Goal: Information Seeking & Learning: Learn about a topic

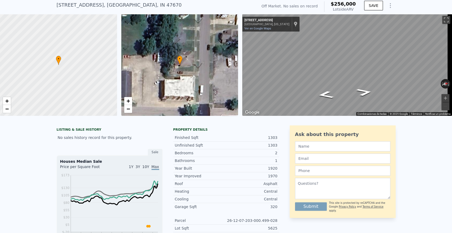
scroll to position [147, 0]
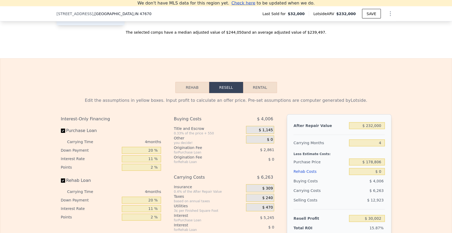
scroll to position [700, 0]
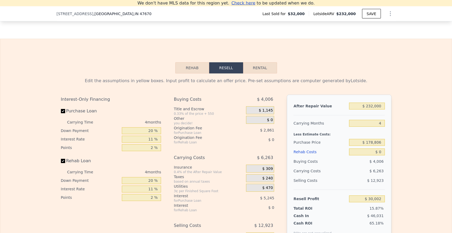
click at [254, 73] on button "Rental" at bounding box center [260, 67] width 34 height 11
select select "30"
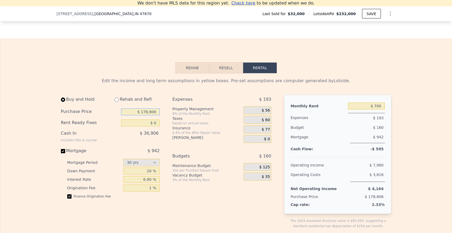
click at [148, 115] on input "$ 178,806" at bounding box center [140, 111] width 39 height 7
type input "$ 85,000"
click at [361, 109] on input "$ 700" at bounding box center [366, 106] width 37 height 7
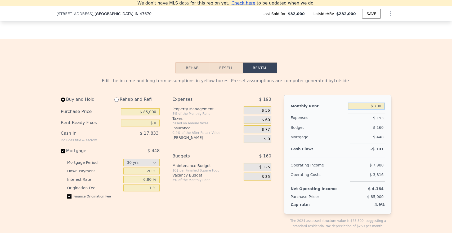
click at [361, 109] on input "$ 700" at bounding box center [366, 106] width 37 height 7
click at [367, 109] on input "$ 1,200,700" at bounding box center [366, 106] width 37 height 7
click at [370, 109] on input "$ 1,200,700" at bounding box center [366, 106] width 37 height 7
click at [379, 109] on input "$ 700" at bounding box center [366, 106] width 37 height 7
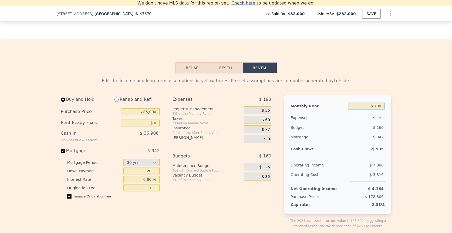
click at [379, 109] on input "$ 700" at bounding box center [366, 106] width 37 height 7
type input "$ 1,200"
click at [147, 115] on input "$ 85,000" at bounding box center [140, 111] width 39 height 7
click at [150, 115] on input "$ 85,000" at bounding box center [140, 111] width 39 height 7
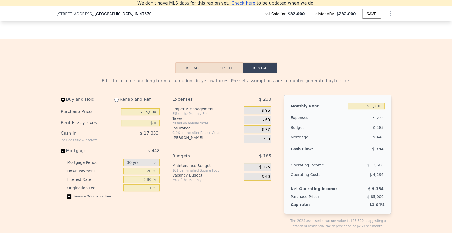
click at [267, 122] on span "$ 60" at bounding box center [266, 120] width 8 height 5
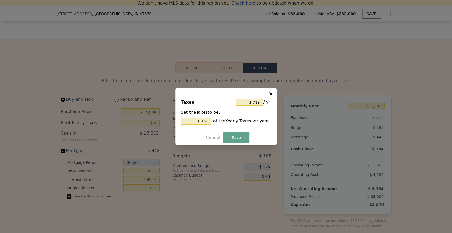
click at [296, 127] on div at bounding box center [226, 116] width 452 height 233
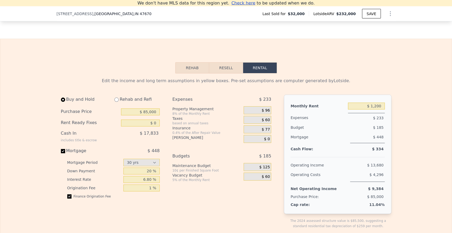
click at [258, 133] on div "$ 77" at bounding box center [258, 129] width 28 height 8
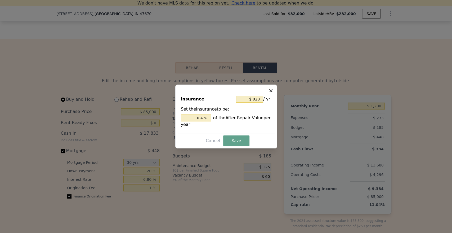
click at [285, 132] on div at bounding box center [226, 116] width 452 height 233
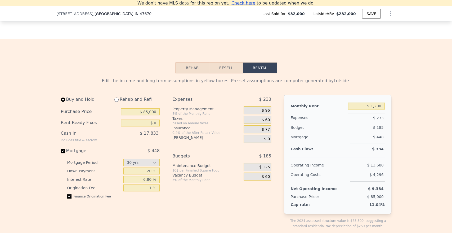
click at [263, 122] on span "$ 60" at bounding box center [266, 120] width 8 height 5
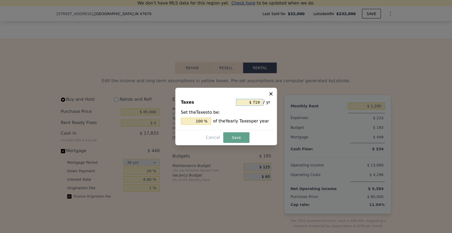
click at [261, 99] on input "$ 719" at bounding box center [249, 102] width 27 height 7
click at [270, 92] on icon at bounding box center [270, 93] width 5 height 5
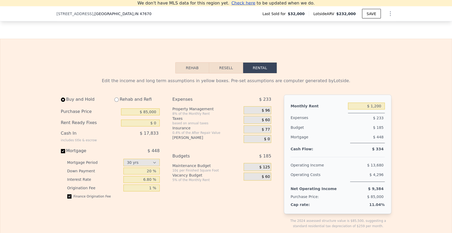
click at [264, 132] on span "$ 77" at bounding box center [266, 129] width 8 height 5
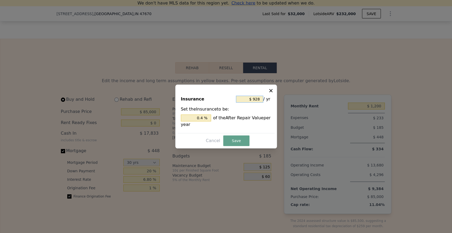
click at [258, 96] on input "$ 928" at bounding box center [249, 99] width 27 height 7
click at [273, 88] on icon at bounding box center [270, 90] width 5 height 5
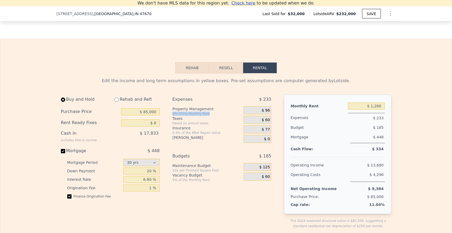
drag, startPoint x: 170, startPoint y: 122, endPoint x: 204, endPoint y: 122, distance: 33.9
click at [204, 116] on div "8% of the Monthly Rent" at bounding box center [206, 114] width 69 height 4
drag, startPoint x: 187, startPoint y: 116, endPoint x: 231, endPoint y: 117, distance: 43.7
click at [231, 112] on div "Property Management" at bounding box center [206, 108] width 69 height 5
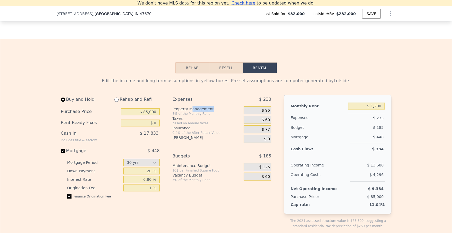
click at [231, 112] on div "Property Management" at bounding box center [206, 108] width 69 height 5
click at [263, 122] on span "$ 60" at bounding box center [266, 120] width 8 height 5
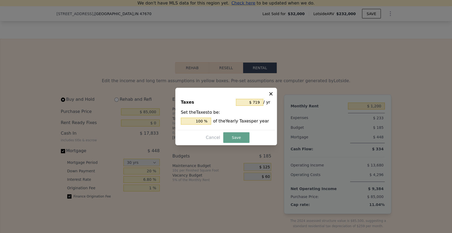
click at [270, 94] on icon at bounding box center [270, 93] width 3 height 3
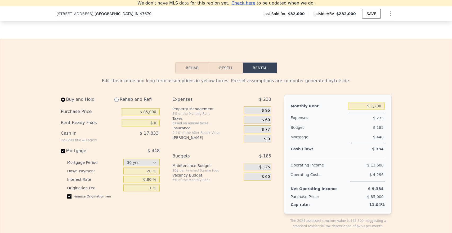
click at [263, 133] on div "$ 77" at bounding box center [258, 129] width 28 height 8
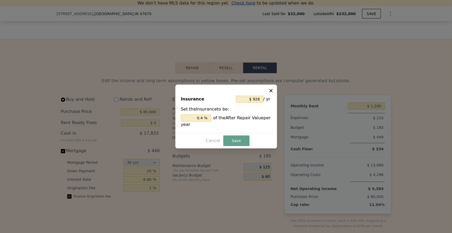
click at [270, 90] on icon at bounding box center [270, 90] width 3 height 3
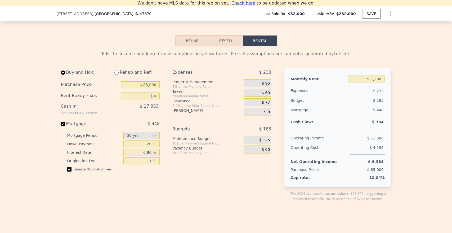
scroll to position [730, 0]
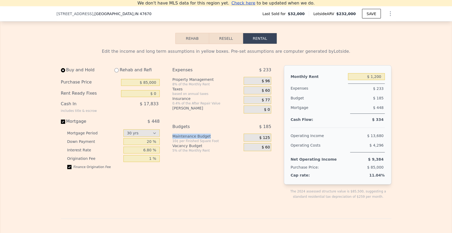
drag, startPoint x: 173, startPoint y: 144, endPoint x: 215, endPoint y: 146, distance: 42.5
click at [215, 139] on div "Maintenance Budget" at bounding box center [206, 136] width 69 height 5
drag, startPoint x: 199, startPoint y: 155, endPoint x: 171, endPoint y: 156, distance: 28.6
click at [172, 148] on div "Vacancy Budget" at bounding box center [206, 145] width 69 height 5
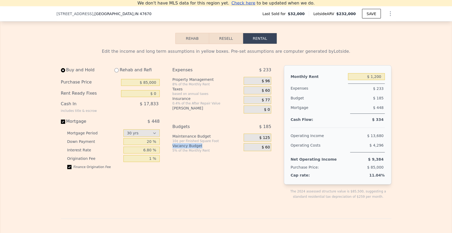
click at [172, 148] on div "Vacancy Budget" at bounding box center [206, 145] width 69 height 5
drag, startPoint x: 170, startPoint y: 154, endPoint x: 196, endPoint y: 153, distance: 26.5
click at [196, 148] on div "Vacancy Budget" at bounding box center [206, 145] width 69 height 5
drag, startPoint x: 374, startPoint y: 127, endPoint x: 383, endPoint y: 129, distance: 9.4
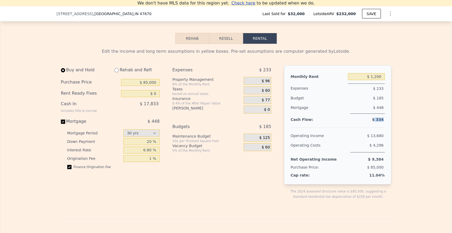
click at [384, 129] on div "Monthly Rent $ 1,200 Expenses $ 233 Budget $ 185 Mortgage $ 448 Cash Flow: $ 33…" at bounding box center [337, 124] width 107 height 119
click at [382, 121] on div "$ 334" at bounding box center [366, 119] width 37 height 3
drag, startPoint x: 382, startPoint y: 129, endPoint x: 378, endPoint y: 127, distance: 4.4
click at [378, 121] on div "$ 334" at bounding box center [366, 119] width 37 height 3
click at [379, 122] on span "$ 334" at bounding box center [378, 119] width 12 height 4
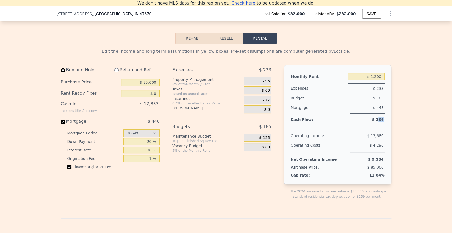
drag, startPoint x: 377, startPoint y: 127, endPoint x: 383, endPoint y: 129, distance: 5.8
click at [383, 129] on div "Monthly Rent $ 1,200 Expenses $ 233 Budget $ 185 Mortgage $ 448 Cash Flow: $ 33…" at bounding box center [337, 124] width 107 height 119
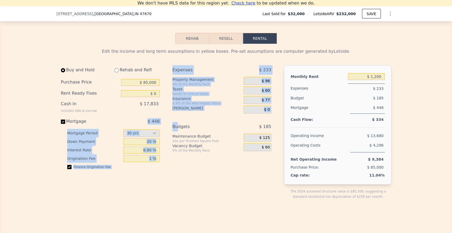
drag, startPoint x: 146, startPoint y: 130, endPoint x: 181, endPoint y: 132, distance: 35.3
click at [176, 136] on div "Buy and Hold Rehab and Refi Purchase Price $ 85,000 Rent Ready Fixes $ 0 Cash I…" at bounding box center [168, 136] width 215 height 143
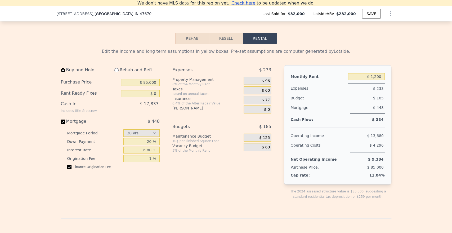
click at [190, 129] on div "Expenses $ 233 Property Management 8% of the Monthly Rent $ 96 Taxes based on a…" at bounding box center [223, 136] width 103 height 143
drag, startPoint x: 250, startPoint y: 89, endPoint x: 276, endPoint y: 91, distance: 25.5
click at [276, 91] on div "Buy and Hold Rehab and Refi Purchase Price $ 85,000 Rent Ready Fixes $ 0 Cash I…" at bounding box center [226, 136] width 331 height 143
click at [277, 98] on div "Buy and Hold Rehab and Refi Purchase Price $ 85,000 Rent Ready Fixes $ 0 Cash I…" at bounding box center [226, 136] width 331 height 143
drag, startPoint x: 221, startPoint y: 100, endPoint x: 271, endPoint y: 101, distance: 49.6
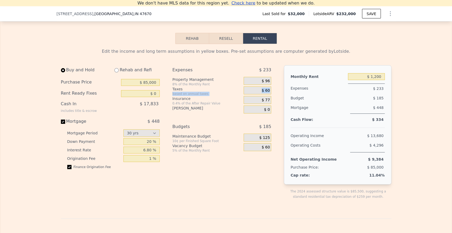
click at [269, 96] on div "Taxes based on annual taxes $ 60" at bounding box center [221, 91] width 99 height 10
click at [284, 107] on div "Monthly Rent $ 1,200 Expenses $ 233 Budget $ 185 Mortgage $ 448 Cash Flow: $ 33…" at bounding box center [337, 124] width 107 height 119
drag, startPoint x: 241, startPoint y: 117, endPoint x: 257, endPoint y: 117, distance: 16.2
click at [256, 113] on div "HOA Dues $ 0" at bounding box center [221, 109] width 99 height 8
click at [272, 138] on div "Expenses $ 233 Property Management 8% of the Monthly Rent $ 96 Taxes based on a…" at bounding box center [223, 136] width 103 height 143
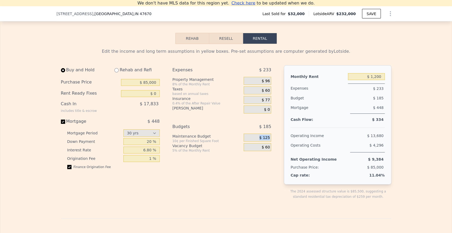
drag, startPoint x: 241, startPoint y: 148, endPoint x: 276, endPoint y: 150, distance: 34.8
click at [276, 148] on div "Buy and Hold Rehab and Refi Purchase Price $ 85,000 Rent Ready Fixes $ 0 Cash I…" at bounding box center [226, 136] width 331 height 143
click at [271, 167] on div "Expenses $ 233 Property Management 8% of the Monthly Rent $ 96 Taxes based on a…" at bounding box center [223, 136] width 103 height 143
drag, startPoint x: 372, startPoint y: 131, endPoint x: 378, endPoint y: 129, distance: 6.2
click at [387, 125] on div "Monthly Rent $ 1,200 Expenses $ 233 Budget $ 185 Mortgage $ 448 Cash Flow: $ 33…" at bounding box center [337, 124] width 107 height 119
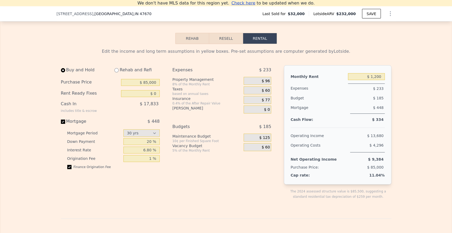
click at [378, 122] on span "$ 334" at bounding box center [378, 119] width 12 height 4
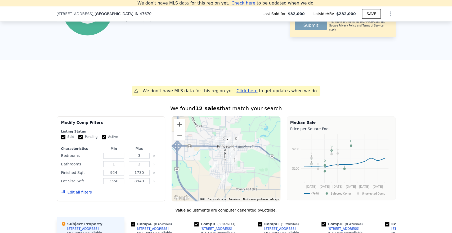
scroll to position [318, 0]
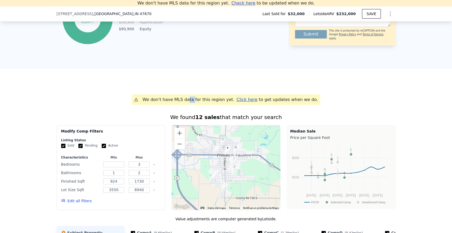
drag, startPoint x: 192, startPoint y: 104, endPoint x: 197, endPoint y: 104, distance: 5.3
click at [197, 103] on div "We don't have MLS data for this region yet." at bounding box center [189, 99] width 92 height 6
drag, startPoint x: 180, startPoint y: 103, endPoint x: 192, endPoint y: 104, distance: 11.4
click at [191, 103] on div "We don't have MLS data for this region yet." at bounding box center [189, 99] width 92 height 6
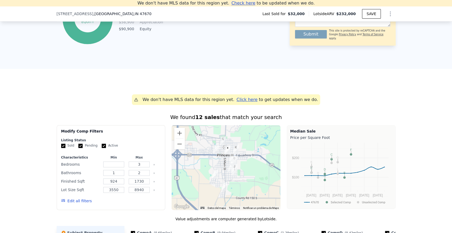
click at [192, 103] on div "We don't have MLS data for this region yet." at bounding box center [189, 99] width 92 height 6
drag, startPoint x: 186, startPoint y: 104, endPoint x: 215, endPoint y: 103, distance: 29.5
click at [214, 103] on div "We don't have MLS data for this region yet." at bounding box center [189, 99] width 92 height 6
click at [216, 103] on div "We don't have MLS data for this region yet." at bounding box center [189, 99] width 92 height 6
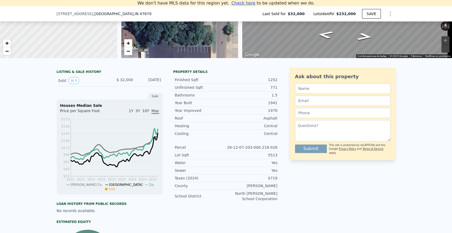
scroll to position [68, 0]
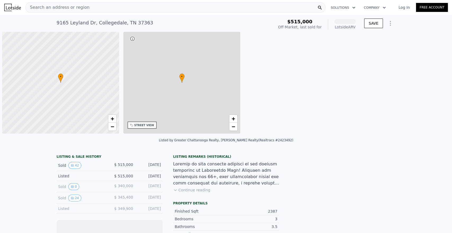
scroll to position [0, 2]
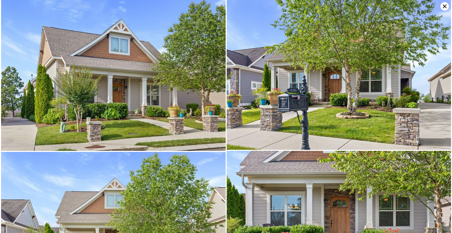
click at [431, 81] on img at bounding box center [339, 75] width 225 height 150
click at [445, 7] on icon at bounding box center [445, 6] width 8 height 8
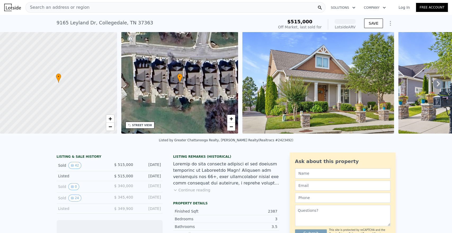
click at [435, 81] on icon at bounding box center [438, 83] width 11 height 11
click at [435, 83] on icon at bounding box center [438, 83] width 11 height 11
click at [435, 88] on icon at bounding box center [438, 83] width 11 height 11
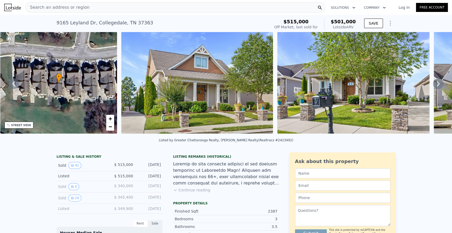
click at [434, 86] on icon at bounding box center [438, 83] width 11 height 11
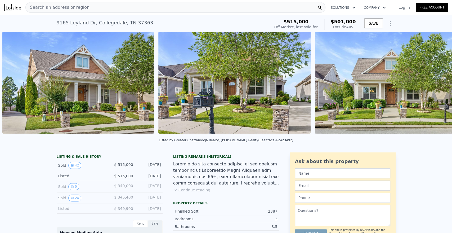
scroll to position [0, 242]
click at [434, 86] on img at bounding box center [391, 83] width 152 height 102
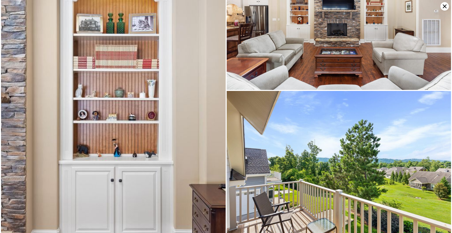
scroll to position [3144, 0]
click at [443, 5] on icon at bounding box center [445, 6] width 8 height 8
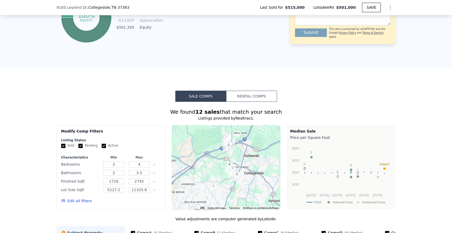
scroll to position [351, 0]
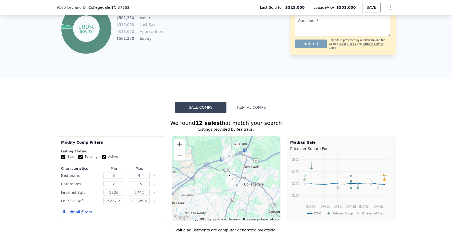
click at [248, 113] on button "Rental Comps" at bounding box center [251, 107] width 51 height 11
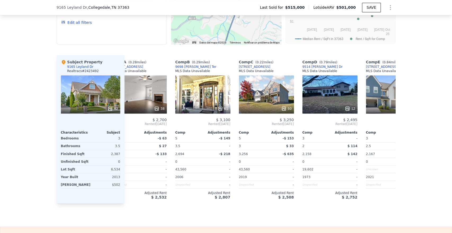
scroll to position [0, 0]
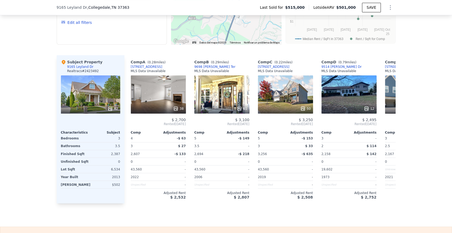
click at [11, 42] on div "We found 10 rentals that match your search Listings provided by Realtracs . Fil…" at bounding box center [226, 69] width 452 height 267
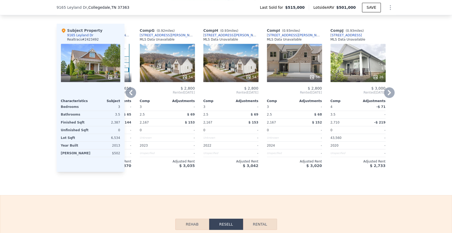
scroll to position [0, 321]
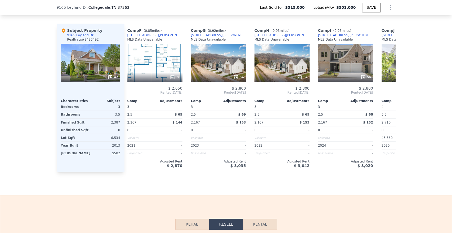
click at [212, 62] on div "54" at bounding box center [218, 63] width 55 height 38
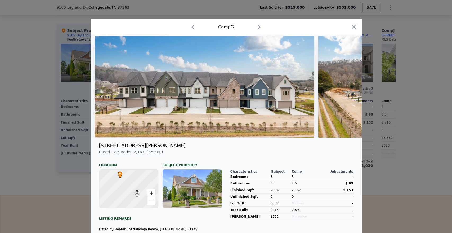
scroll to position [0, 321]
click at [355, 27] on icon "button" at bounding box center [353, 26] width 7 height 7
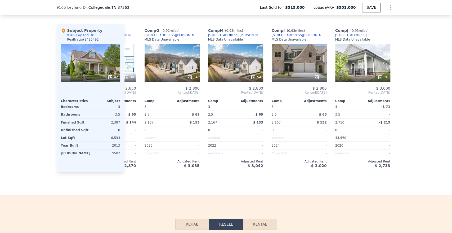
scroll to position [0, 377]
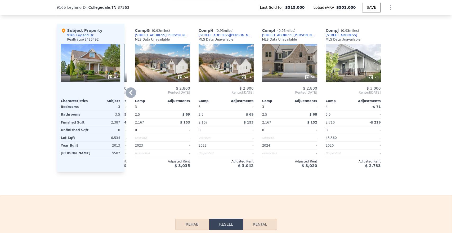
click at [365, 69] on div "26" at bounding box center [353, 63] width 55 height 38
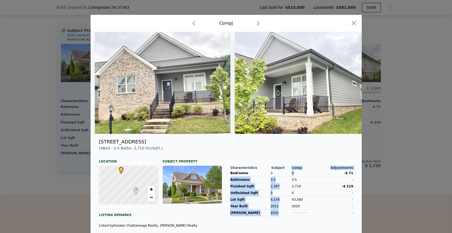
drag, startPoint x: 289, startPoint y: 178, endPoint x: 298, endPoint y: 176, distance: 8.9
click at [298, 176] on div "Characteristics Subject Bedrooms 3 Bathrooms 3.5 Finished Sqft 2,387 Unfinished…" at bounding box center [292, 183] width 123 height 68
click at [298, 176] on div "4" at bounding box center [307, 173] width 30 height 6
drag, startPoint x: 295, startPoint y: 185, endPoint x: 289, endPoint y: 184, distance: 6.2
click at [289, 184] on div "Characteristics Subject Bedrooms 3 Bathrooms 3.5 Finished Sqft 2,387 Unfinished…" at bounding box center [292, 183] width 123 height 68
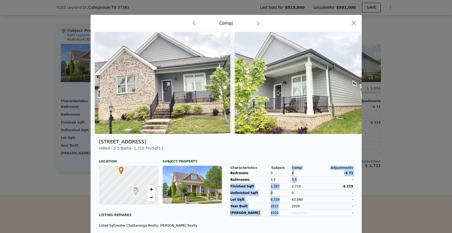
click at [292, 183] on div "3.5" at bounding box center [307, 179] width 30 height 6
drag, startPoint x: 299, startPoint y: 189, endPoint x: 286, endPoint y: 190, distance: 12.5
click at [286, 190] on div "Characteristics Subject Bedrooms 3 Bathrooms 3.5 Finished Sqft 2,387 Unfinished…" at bounding box center [292, 183] width 123 height 68
click at [288, 190] on div "Finished Sqft 2,387" at bounding box center [261, 186] width 61 height 7
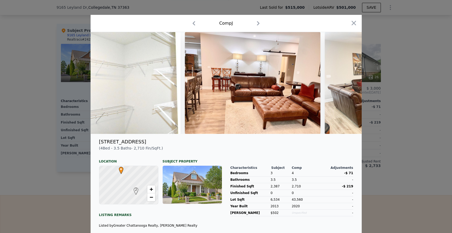
scroll to position [0, 929]
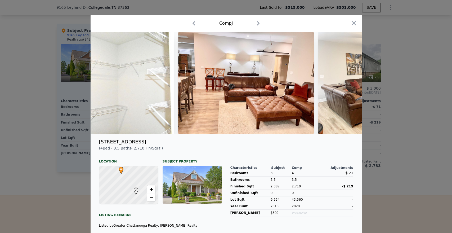
click at [378, 102] on div at bounding box center [226, 116] width 452 height 233
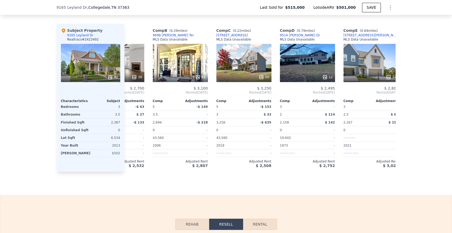
scroll to position [0, 0]
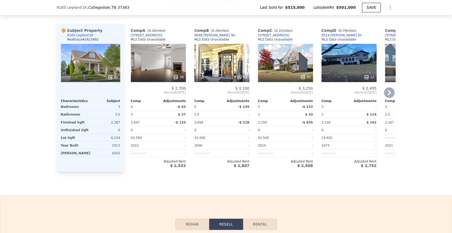
click at [159, 68] on div "38" at bounding box center [158, 63] width 55 height 38
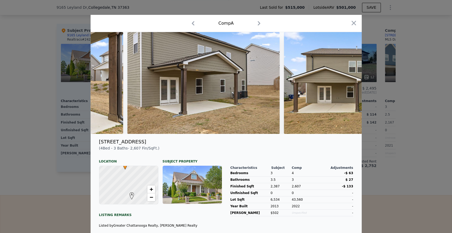
scroll to position [0, 5247]
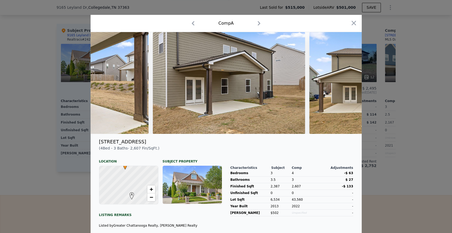
click at [351, 18] on div "Comp A" at bounding box center [226, 23] width 271 height 17
click at [354, 24] on icon "button" at bounding box center [353, 22] width 7 height 7
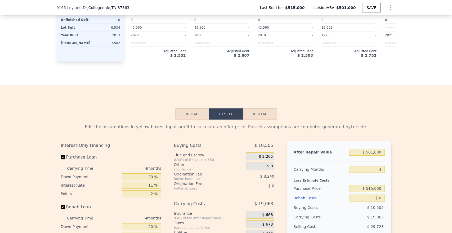
scroll to position [677, 0]
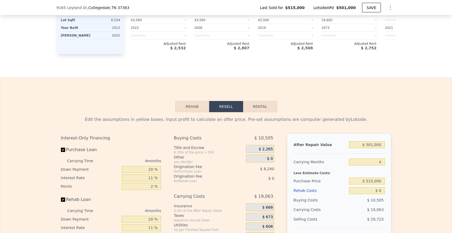
click at [260, 112] on button "Rental" at bounding box center [260, 106] width 34 height 11
select select "30"
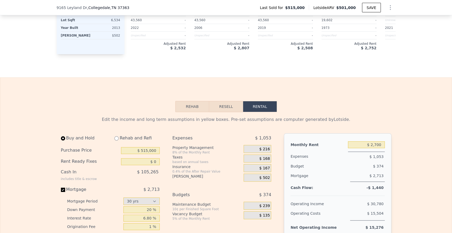
scroll to position [736, 0]
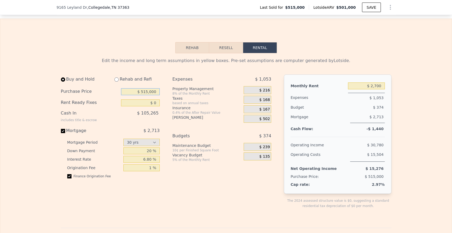
click at [153, 95] on input "$ 515,000" at bounding box center [140, 91] width 39 height 7
type input "$ 395,000"
click at [377, 89] on input "$ 2,700" at bounding box center [366, 85] width 37 height 7
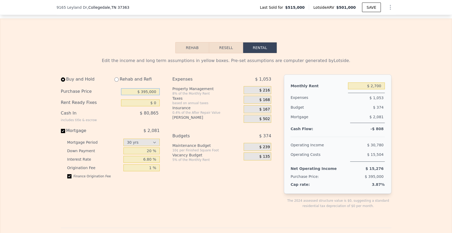
click at [153, 95] on input "$ 395,000" at bounding box center [140, 91] width 39 height 7
drag, startPoint x: 148, startPoint y: 99, endPoint x: 375, endPoint y: 94, distance: 226.9
click at [148, 95] on input "$ 395,000" at bounding box center [140, 91] width 39 height 7
click at [375, 89] on input "$ 2,700" at bounding box center [366, 85] width 37 height 7
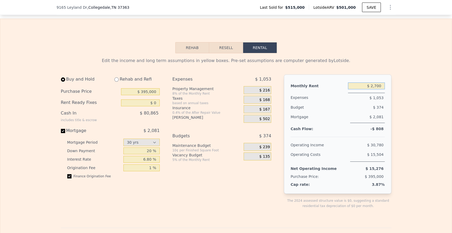
click at [375, 89] on input "$ 2,700" at bounding box center [366, 85] width 37 height 7
drag, startPoint x: 367, startPoint y: 135, endPoint x: 376, endPoint y: 139, distance: 9.2
click at [383, 139] on div "Monthly Rent $ 2,700 Expenses $ 1,053 Budget $ 374 Mortgage $ 2,081 Cash Flow: …" at bounding box center [337, 133] width 107 height 119
click at [377, 132] on div "Cash Flow: -$ 808" at bounding box center [338, 129] width 94 height 5
click at [374, 131] on span "-$ 808" at bounding box center [377, 129] width 13 height 4
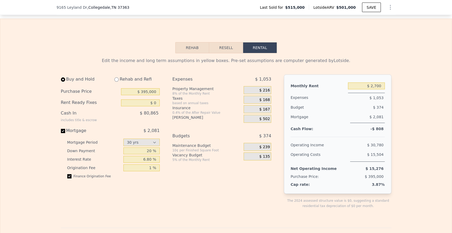
drag, startPoint x: 373, startPoint y: 138, endPoint x: 384, endPoint y: 137, distance: 11.1
click at [387, 137] on div "Monthly Rent $ 2,700 Expenses $ 1,053 Budget $ 374 Mortgage $ 2,081 Cash Flow: …" at bounding box center [337, 133] width 107 height 119
click at [376, 131] on span "-$ 808" at bounding box center [377, 129] width 13 height 4
click at [379, 89] on input "$ 2,700" at bounding box center [366, 85] width 37 height 7
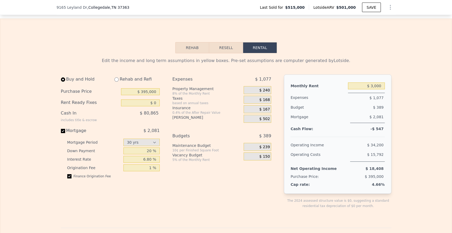
click at [261, 121] on span "$ 502" at bounding box center [264, 119] width 11 height 5
type input "$ 2,700"
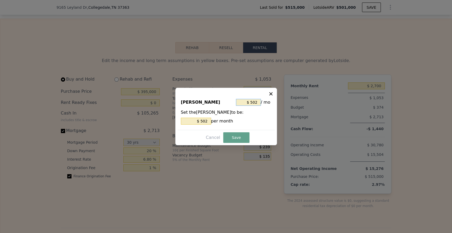
drag, startPoint x: 255, startPoint y: 103, endPoint x: 252, endPoint y: 102, distance: 3.4
click at [252, 102] on input "$ 502" at bounding box center [248, 102] width 25 height 7
click at [254, 105] on input "$ 502" at bounding box center [248, 102] width 25 height 7
click at [252, 102] on input "$ 502" at bounding box center [248, 102] width 25 height 7
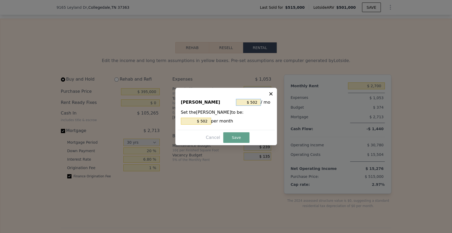
type input "$ 1"
type input "$ 15"
type input "$ 152"
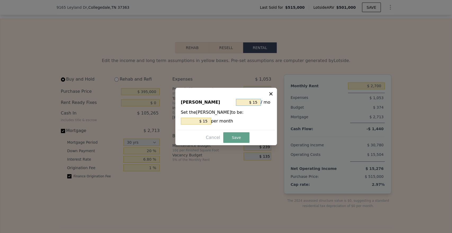
type input "$ 152"
click at [245, 129] on div "[PERSON_NAME] $ 152 / mo Set the [PERSON_NAME] to be: $ 152 per month" at bounding box center [226, 112] width 97 height 36
click at [243, 136] on button "Save" at bounding box center [236, 137] width 26 height 11
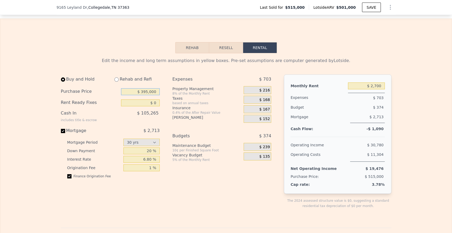
drag, startPoint x: 156, startPoint y: 101, endPoint x: 153, endPoint y: 101, distance: 3.3
click at [154, 95] on input "$ 395,000" at bounding box center [140, 91] width 39 height 7
click at [153, 95] on input "$ 395,000" at bounding box center [140, 91] width 39 height 7
click at [375, 89] on input "$ 2,700" at bounding box center [366, 85] width 37 height 7
click at [377, 89] on input "$ 2,700" at bounding box center [366, 85] width 37 height 7
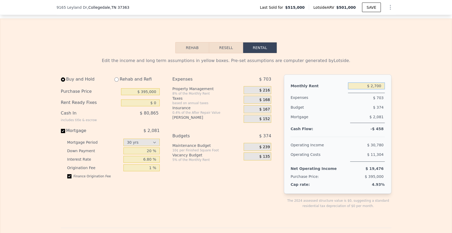
click at [378, 89] on input "$ 2,700" at bounding box center [366, 85] width 37 height 7
click at [374, 89] on input "$ 2,700" at bounding box center [366, 85] width 37 height 7
click at [403, 66] on html "Search an address or region Solutions Company Open main menu Log In Free Accoun…" at bounding box center [226, 116] width 452 height 233
click at [264, 74] on div "$ 1,053" at bounding box center [252, 79] width 39 height 10
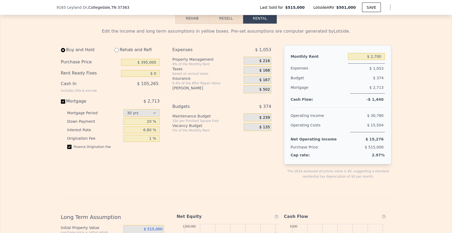
click at [264, 55] on div "$ 1,053" at bounding box center [252, 50] width 39 height 10
click at [367, 60] on input "$ 2,700" at bounding box center [366, 56] width 37 height 7
click at [386, 64] on div "Monthly Rent $ 2,700 Expenses $ 1,053 Budget $ 374 Mortgage $ 2,713 Cash Flow: …" at bounding box center [337, 104] width 107 height 119
click at [372, 60] on input "$ 2,700" at bounding box center [366, 56] width 37 height 7
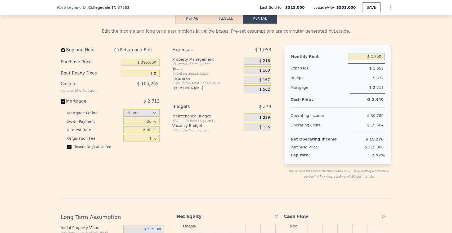
click at [372, 60] on input "$ 2,700" at bounding box center [366, 56] width 37 height 7
click at [140, 66] on input "$ 395,000" at bounding box center [140, 62] width 39 height 7
click at [152, 66] on input "$ 395,000" at bounding box center [140, 62] width 39 height 7
type input "$ 2,700"
click at [265, 92] on span "$ 502" at bounding box center [264, 89] width 11 height 5
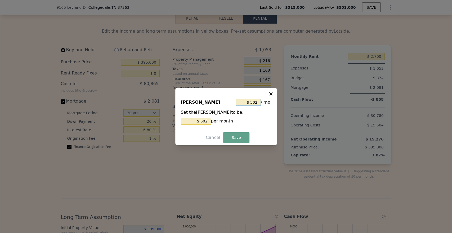
click at [258, 102] on input "$ 502" at bounding box center [248, 102] width 25 height 7
click at [254, 101] on input "$ 502" at bounding box center [248, 102] width 25 height 7
type input "$ 1"
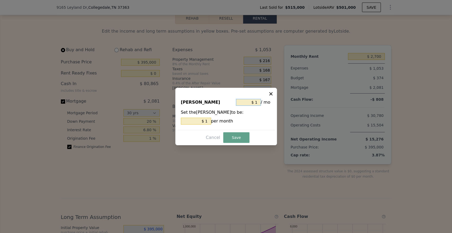
type input "$ 15"
type input "$ 152"
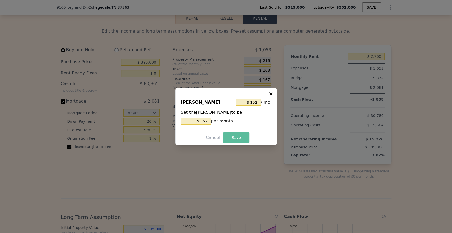
click at [238, 140] on button "Save" at bounding box center [236, 137] width 26 height 11
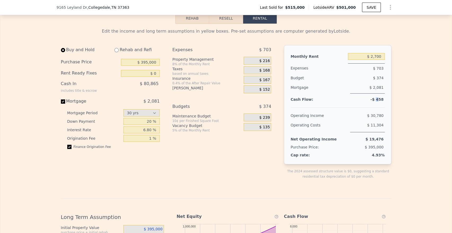
drag, startPoint x: 375, startPoint y: 108, endPoint x: 379, endPoint y: 97, distance: 12.2
click at [378, 101] on span "-$ 458" at bounding box center [377, 99] width 13 height 4
click at [375, 60] on input "$ 2,700" at bounding box center [366, 56] width 37 height 7
drag, startPoint x: 165, startPoint y: 112, endPoint x: 194, endPoint y: 110, distance: 28.9
click at [193, 110] on div "Buy and Hold Rehab and Refi Purchase Price $ 395,000 Rent Ready Fixes $ 0 Cash …" at bounding box center [168, 116] width 215 height 143
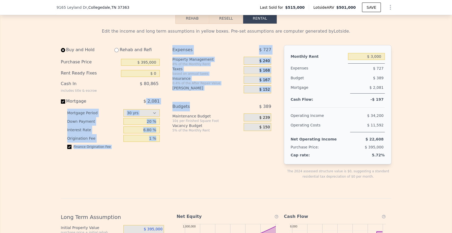
click at [207, 110] on div "Budgets" at bounding box center [201, 107] width 58 height 10
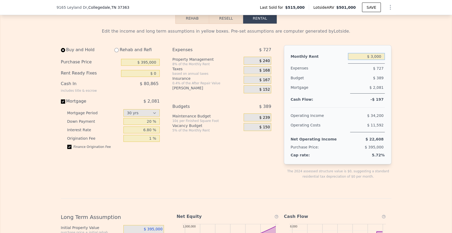
click at [374, 60] on input "$ 3,000" at bounding box center [366, 56] width 37 height 7
click at [377, 60] on input "$ 3,000" at bounding box center [366, 56] width 37 height 7
drag, startPoint x: 380, startPoint y: 64, endPoint x: 370, endPoint y: 65, distance: 9.6
click at [370, 60] on input "$ 3,000" at bounding box center [366, 56] width 37 height 7
click at [376, 60] on input "$ 3,000" at bounding box center [366, 56] width 37 height 7
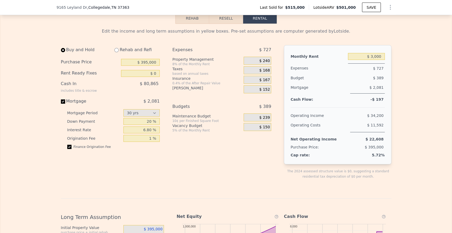
click at [378, 101] on span "-$ 197" at bounding box center [377, 99] width 13 height 4
click at [382, 101] on div "-$ 197" at bounding box center [366, 99] width 37 height 3
click at [379, 103] on div "Cash Flow: -$ 197" at bounding box center [338, 100] width 94 height 5
drag, startPoint x: 377, startPoint y: 109, endPoint x: 382, endPoint y: 109, distance: 5.0
click at [382, 103] on div "Cash Flow: -$ 197" at bounding box center [338, 100] width 94 height 5
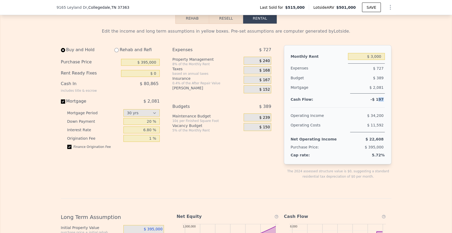
click at [381, 101] on span "-$ 197" at bounding box center [377, 99] width 13 height 4
click at [371, 60] on input "$ 3,000" at bounding box center [366, 56] width 37 height 7
click at [373, 60] on input "$ 3,000" at bounding box center [366, 56] width 37 height 7
click at [374, 60] on input "$ 3,000" at bounding box center [366, 56] width 37 height 7
click at [375, 60] on input "$ 3,000" at bounding box center [366, 56] width 37 height 7
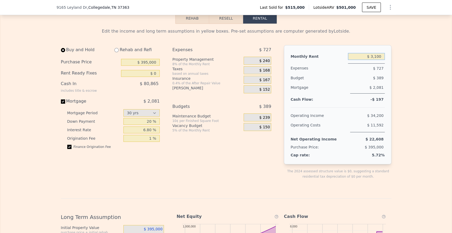
type input "$ 3,100"
drag, startPoint x: 377, startPoint y: 64, endPoint x: 382, endPoint y: 65, distance: 4.4
click at [357, 60] on input "$ 3,100" at bounding box center [366, 56] width 37 height 7
click at [382, 60] on input "$ 3,100" at bounding box center [366, 56] width 37 height 7
